Goal: Find specific page/section: Find specific page/section

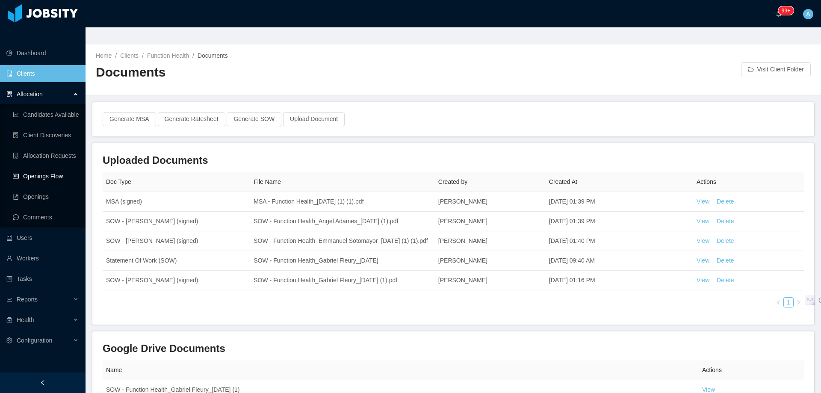
click at [53, 168] on link "Openings Flow" at bounding box center [46, 176] width 66 height 17
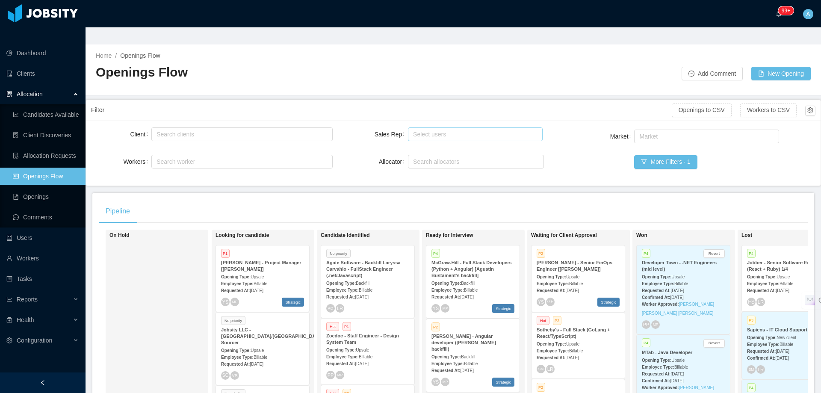
click at [423, 130] on div "Select users" at bounding box center [473, 134] width 120 height 9
type input "*****"
click at [497, 136] on li "ArMon Funches" at bounding box center [471, 134] width 133 height 14
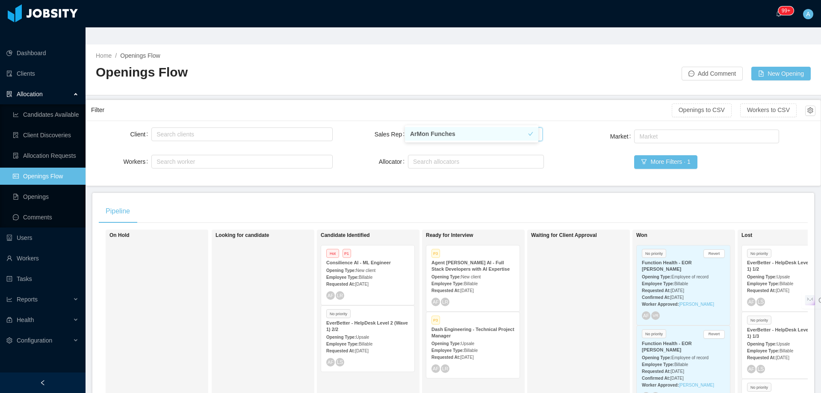
click at [554, 153] on div "Client Search clients Workers Search worker Sales Rep Select users [PERSON_NAME…" at bounding box center [453, 153] width 724 height 55
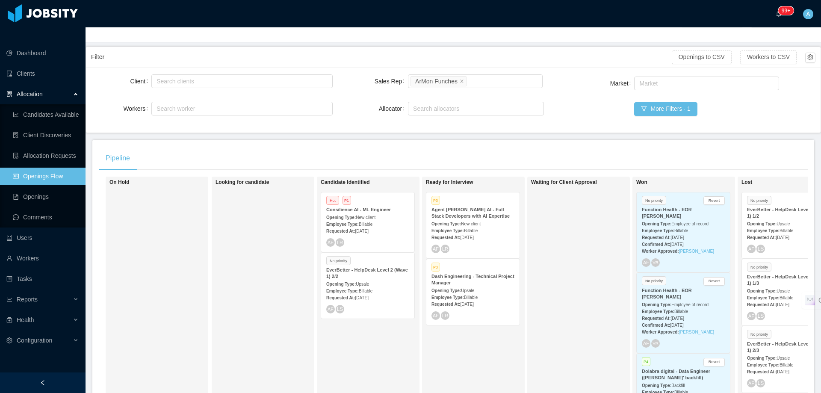
scroll to position [38, 0]
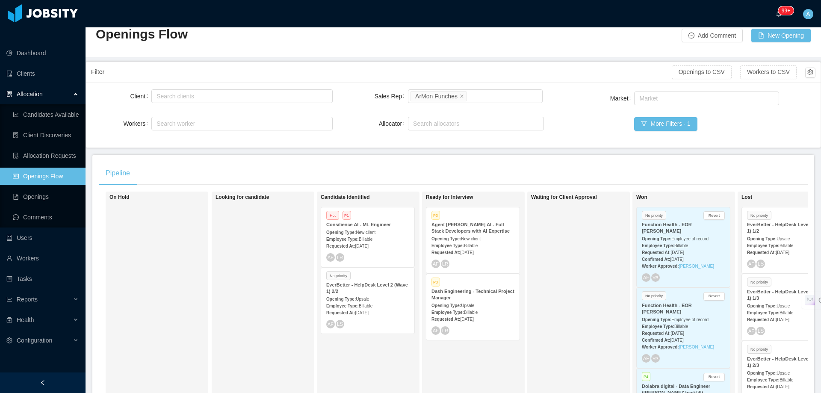
click at [454, 288] on div "Dash Engineering - Technical Project Manager" at bounding box center [472, 294] width 83 height 13
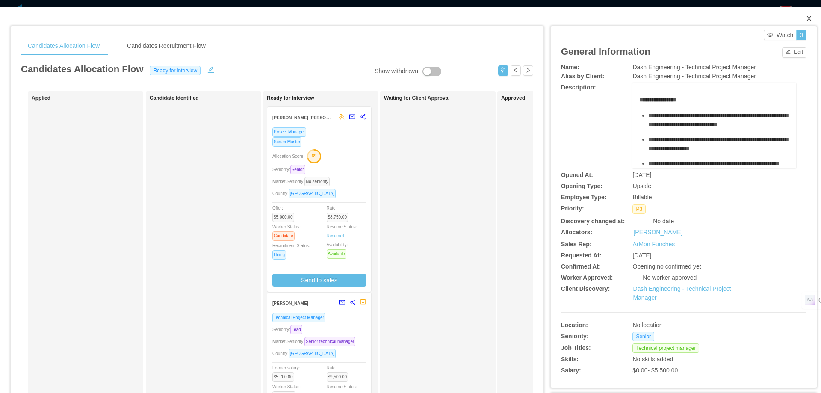
click at [806, 19] on icon "icon: close" at bounding box center [808, 18] width 5 height 5
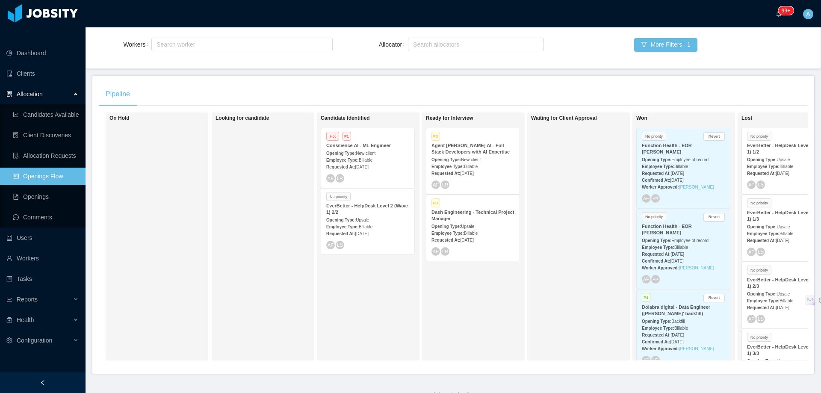
scroll to position [124, 0]
